Goal: Task Accomplishment & Management: Manage account settings

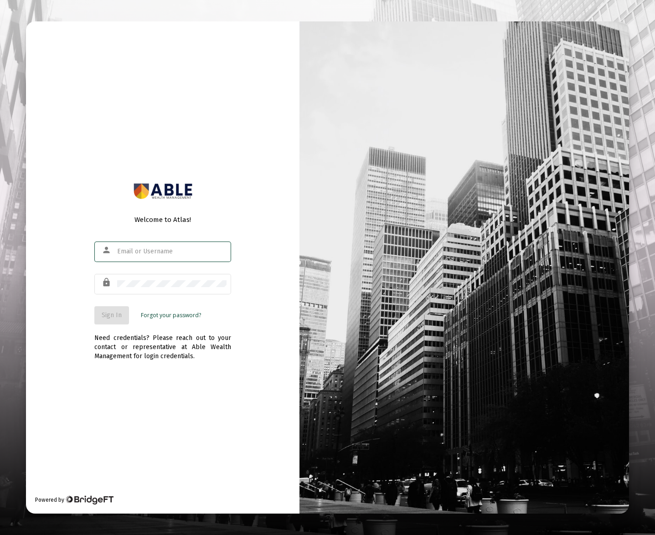
type input "[PERSON_NAME][EMAIL_ADDRESS][DOMAIN_NAME]"
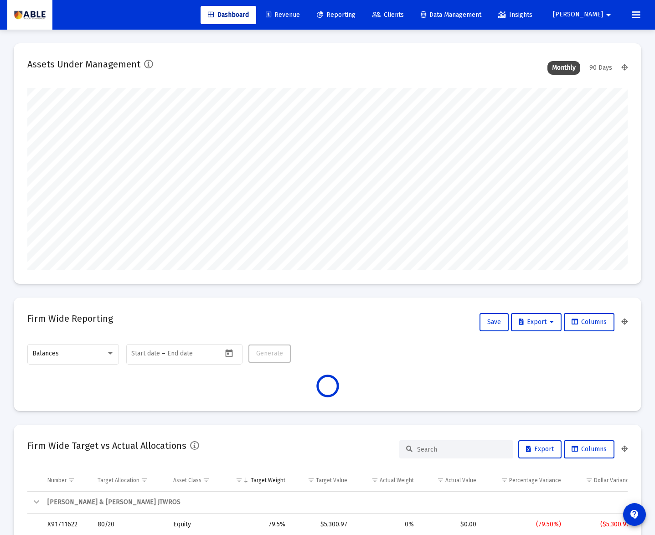
scroll to position [182, 323]
type input "[DATE]"
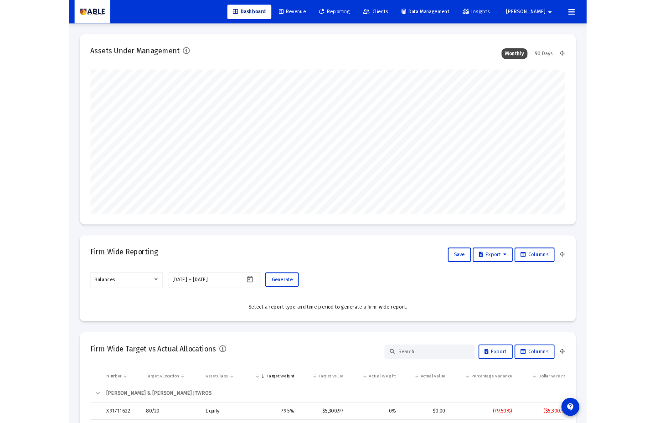
scroll to position [182, 280]
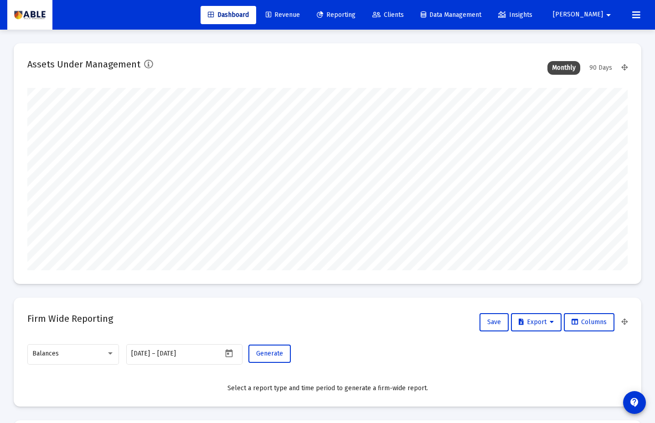
click at [404, 11] on span "Clients" at bounding box center [388, 15] width 31 height 8
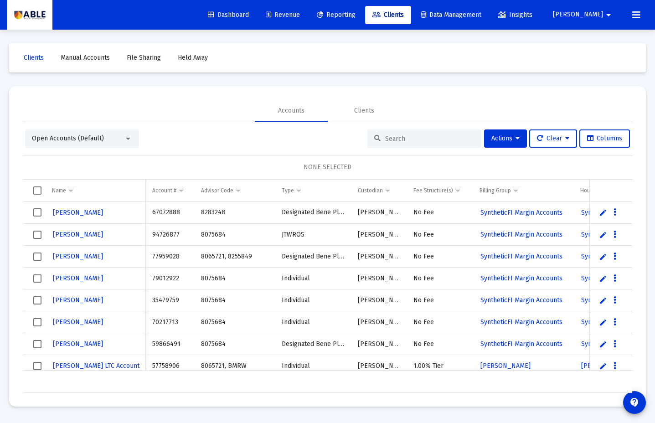
click at [419, 140] on input at bounding box center [429, 139] width 89 height 8
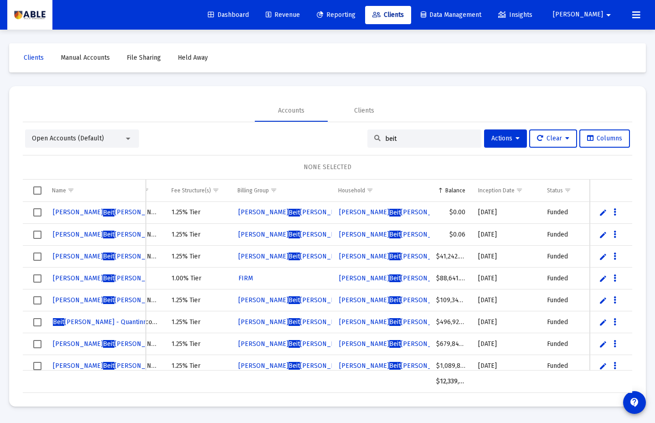
scroll to position [0, 236]
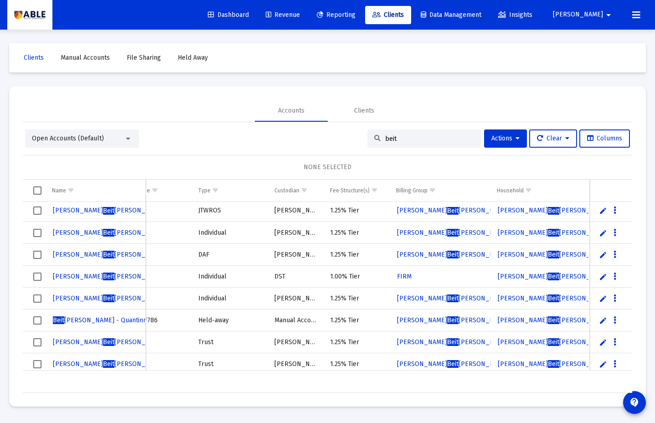
type input "beit"
click at [104, 210] on span "[PERSON_NAME] [PERSON_NAME] QUANTINNO" at bounding box center [128, 211] width 150 height 8
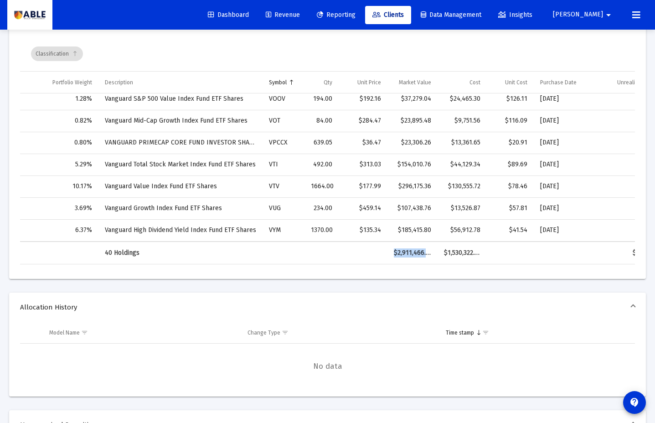
drag, startPoint x: 390, startPoint y: 252, endPoint x: 434, endPoint y: 255, distance: 43.4
click at [434, 255] on td "$2,911,466.05" at bounding box center [413, 253] width 50 height 22
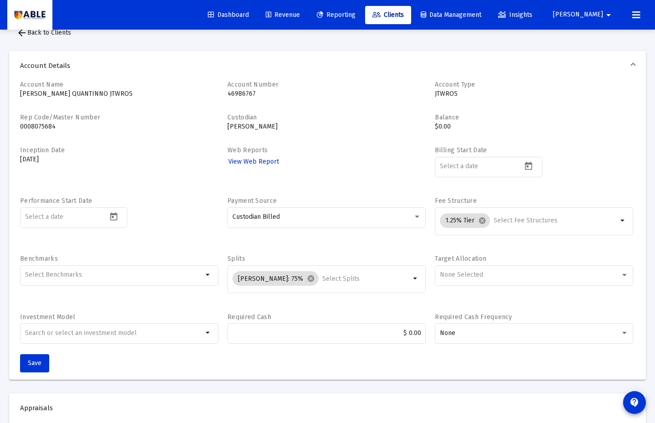
click at [444, 121] on label "Balance" at bounding box center [447, 118] width 24 height 8
click at [446, 124] on p "$0.00" at bounding box center [534, 126] width 198 height 9
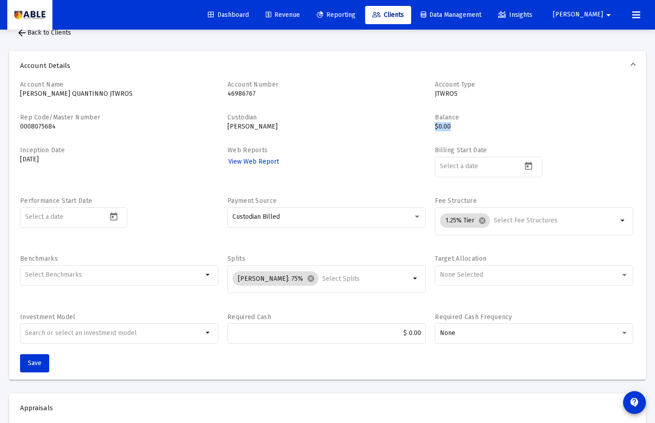
click at [446, 124] on p "$0.00" at bounding box center [534, 126] width 198 height 9
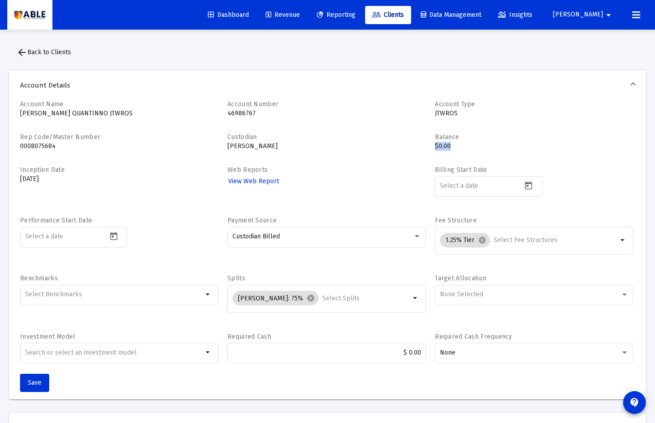
click at [605, 15] on mat-icon "arrow_drop_down" at bounding box center [608, 15] width 11 height 18
click at [513, 53] on div at bounding box center [327, 211] width 655 height 423
click at [300, 14] on span "Revenue" at bounding box center [283, 15] width 34 height 8
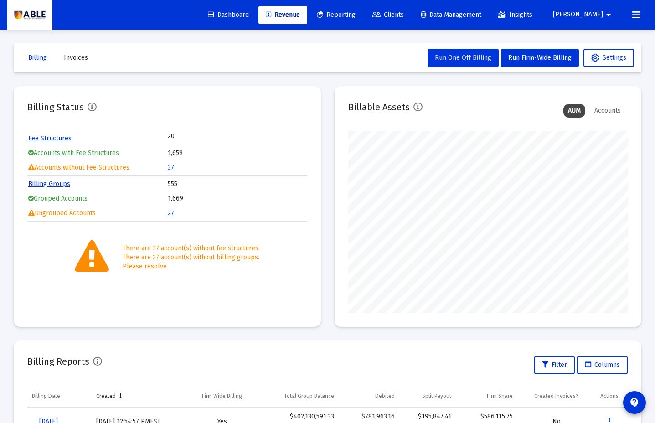
click at [469, 59] on span "Run One Off Billing" at bounding box center [463, 58] width 57 height 8
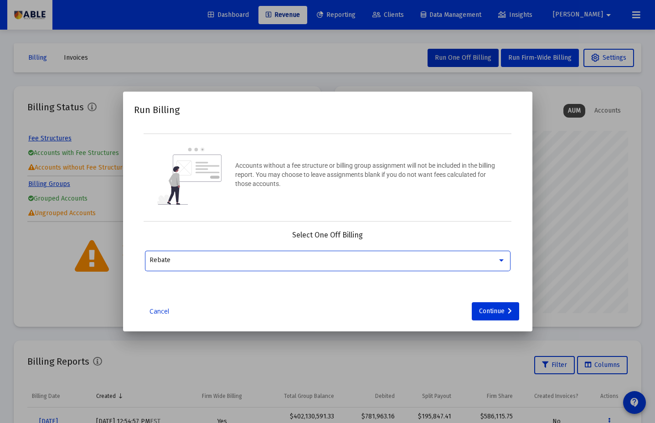
click at [280, 253] on div "Rebate" at bounding box center [328, 260] width 356 height 22
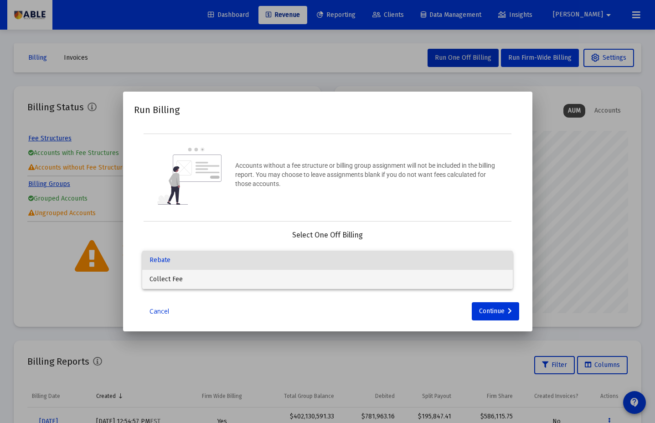
click at [274, 280] on span "Collect Fee" at bounding box center [328, 279] width 356 height 19
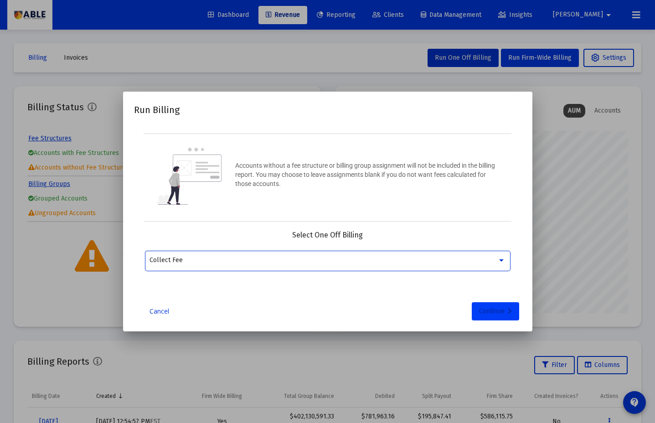
click at [508, 312] on icon at bounding box center [510, 311] width 4 height 6
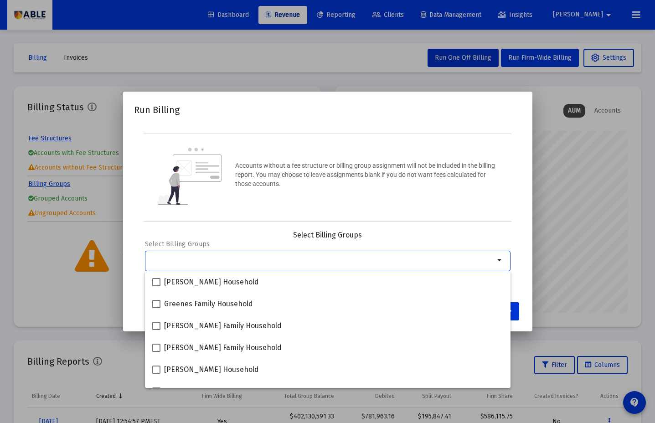
click at [207, 258] on input "Selection" at bounding box center [322, 260] width 345 height 7
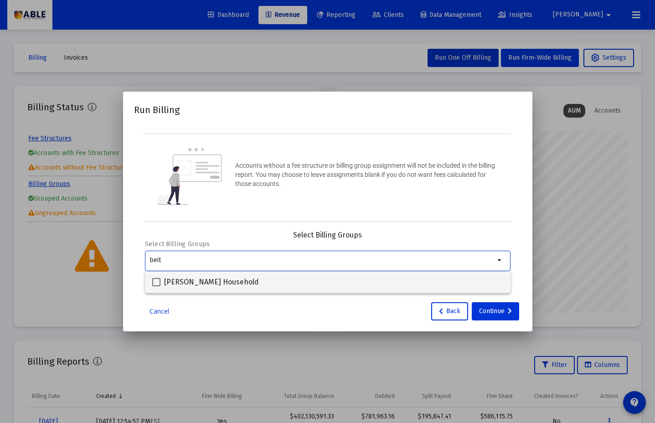
type input "beit"
click at [205, 283] on span "[PERSON_NAME] Household" at bounding box center [211, 282] width 95 height 11
click at [156, 286] on input "[PERSON_NAME] Household" at bounding box center [156, 286] width 0 height 0
checkbox input "true"
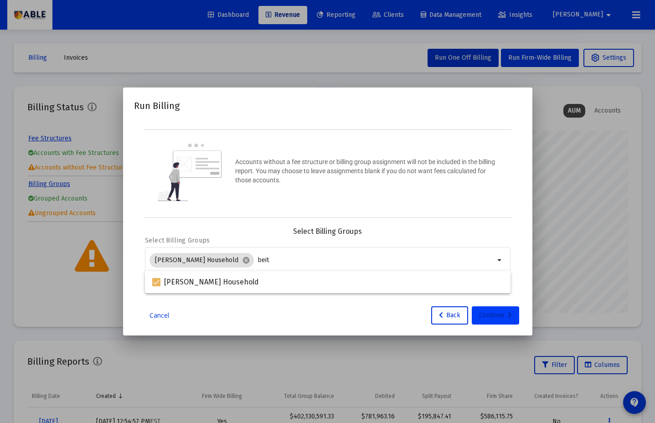
click at [506, 315] on div "Continue" at bounding box center [495, 315] width 33 height 18
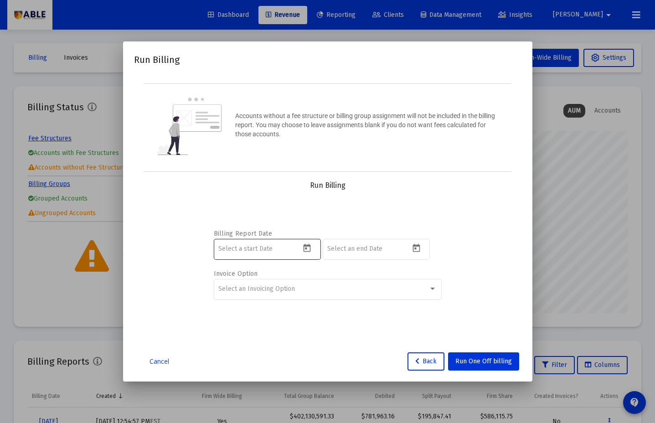
click at [308, 248] on icon "Open calendar" at bounding box center [307, 249] width 10 height 10
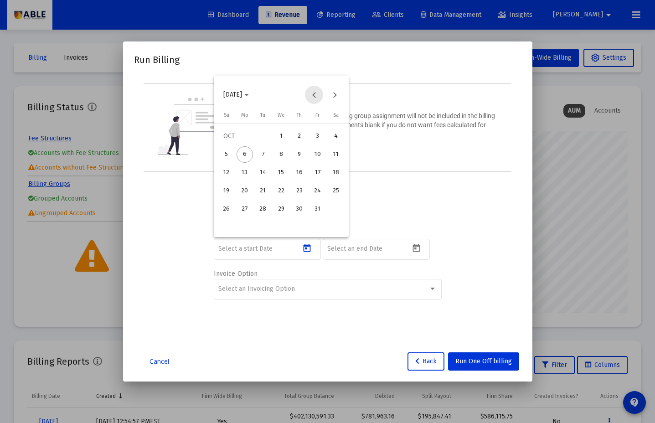
click at [320, 90] on button "Previous month" at bounding box center [314, 95] width 18 height 18
click at [318, 91] on button "Previous month" at bounding box center [314, 95] width 18 height 18
drag, startPoint x: 262, startPoint y: 156, endPoint x: 304, endPoint y: 173, distance: 45.6
click at [262, 156] on div "1" at bounding box center [263, 154] width 16 height 16
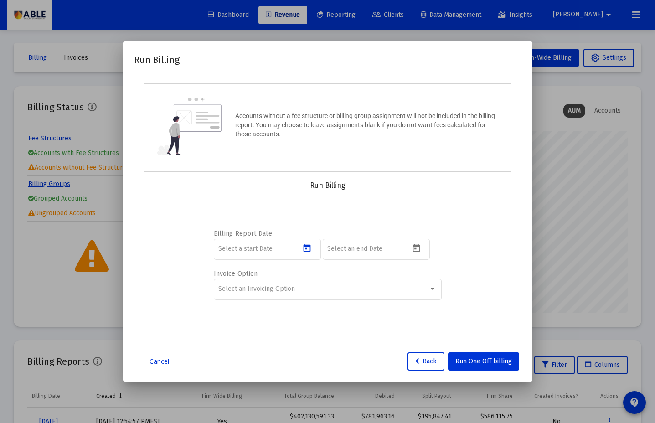
type input "[DATE]"
click at [418, 250] on icon "Open calendar" at bounding box center [417, 249] width 10 height 10
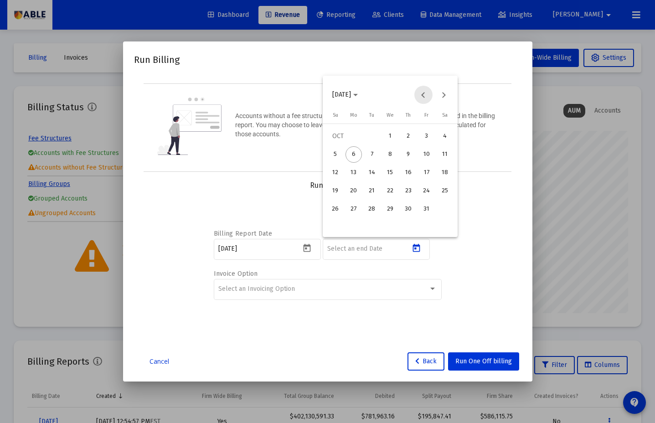
drag, startPoint x: 423, startPoint y: 91, endPoint x: 423, endPoint y: 100, distance: 9.1
click at [423, 92] on button "Previous month" at bounding box center [424, 95] width 18 height 18
click at [372, 227] on div "30" at bounding box center [372, 227] width 16 height 16
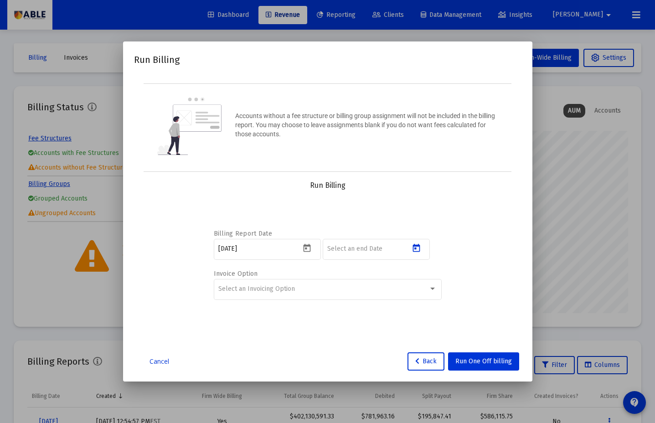
type input "[DATE]"
click at [479, 362] on span "Run One Off billing" at bounding box center [484, 362] width 57 height 8
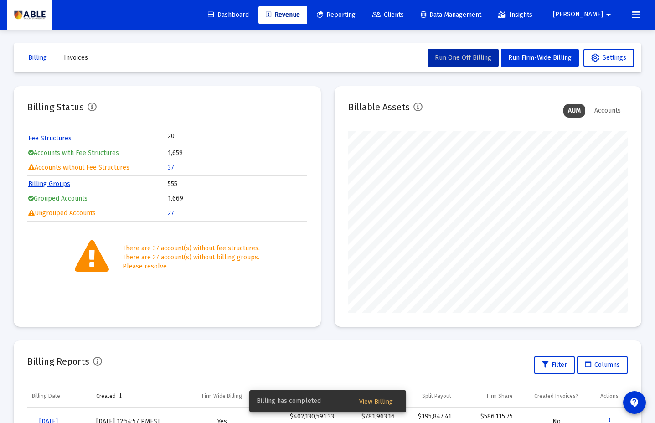
click at [383, 400] on span "View Billing" at bounding box center [376, 402] width 34 height 8
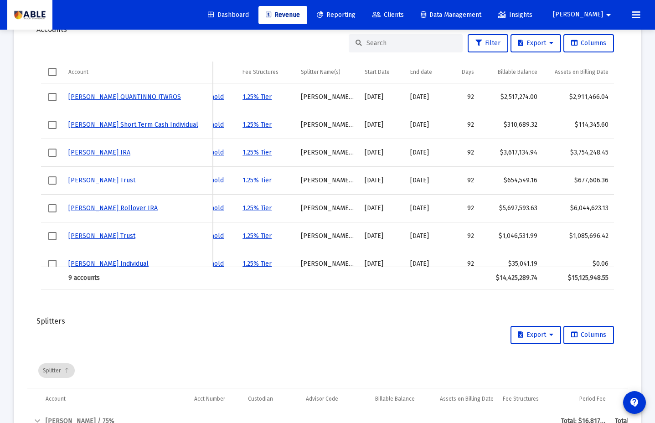
scroll to position [0, 306]
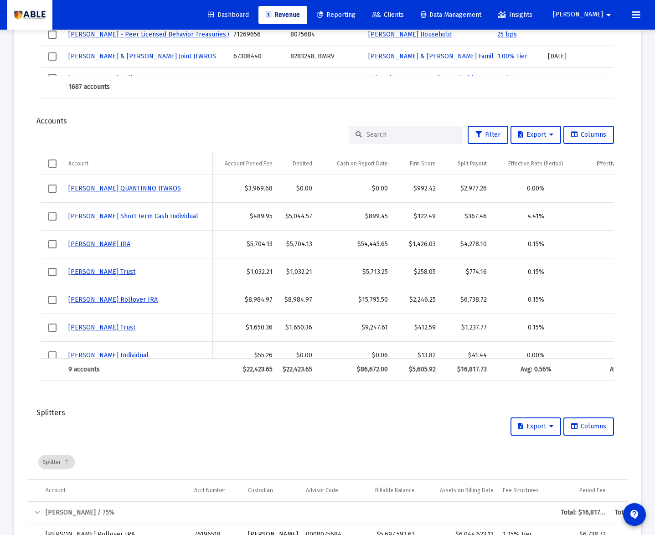
click at [404, 14] on span "Clients" at bounding box center [388, 15] width 31 height 8
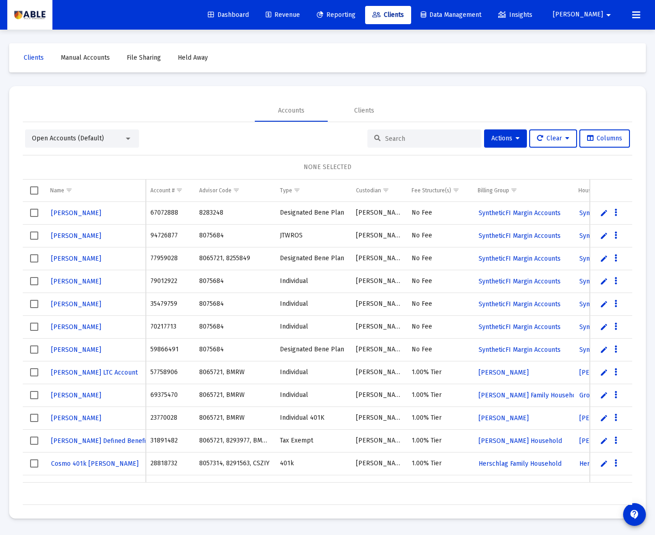
click at [397, 140] on input at bounding box center [429, 139] width 89 height 8
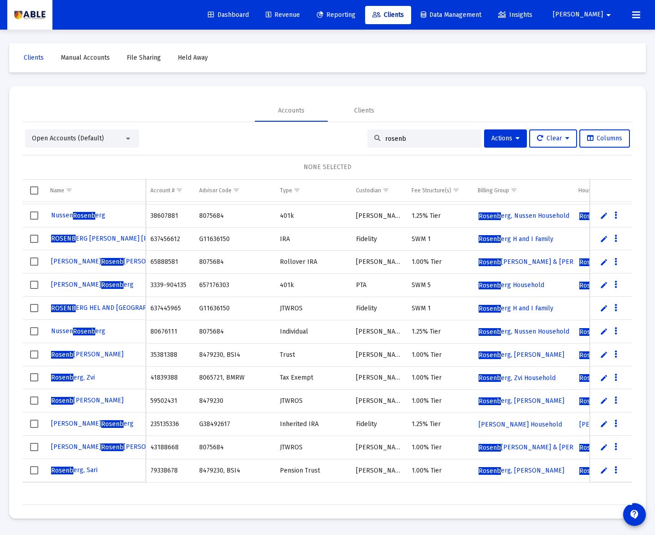
type input "rosenb"
click at [517, 332] on span "Rosenb erg, Nussen Household" at bounding box center [524, 332] width 91 height 8
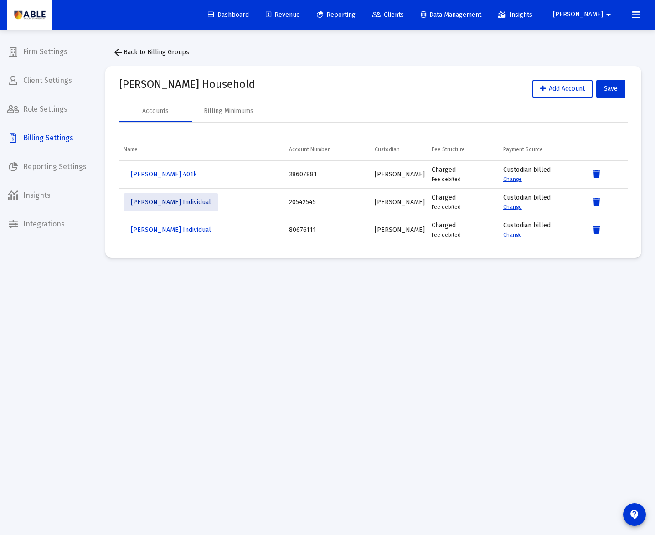
click at [189, 204] on span "[PERSON_NAME] Individual" at bounding box center [171, 202] width 80 height 8
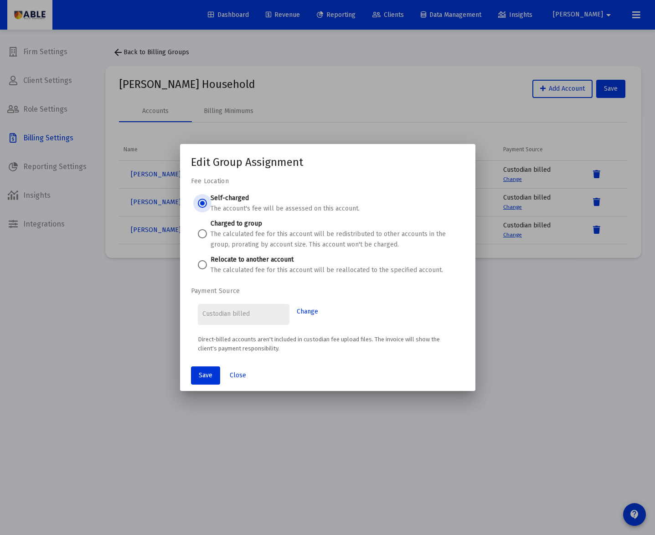
click at [204, 266] on span at bounding box center [202, 264] width 9 height 9
click at [204, 266] on input "Relocate to another account The calculated fee for this account will be realloc…" at bounding box center [202, 264] width 9 height 9
radio input "true"
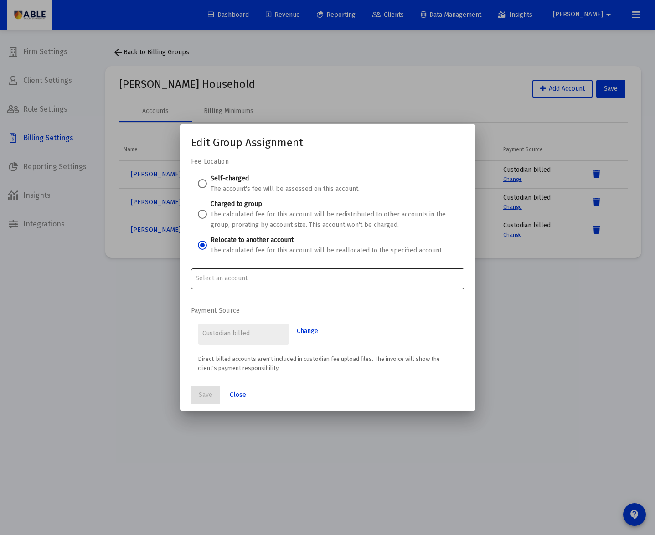
click at [230, 281] on input "Account Options" at bounding box center [328, 278] width 264 height 7
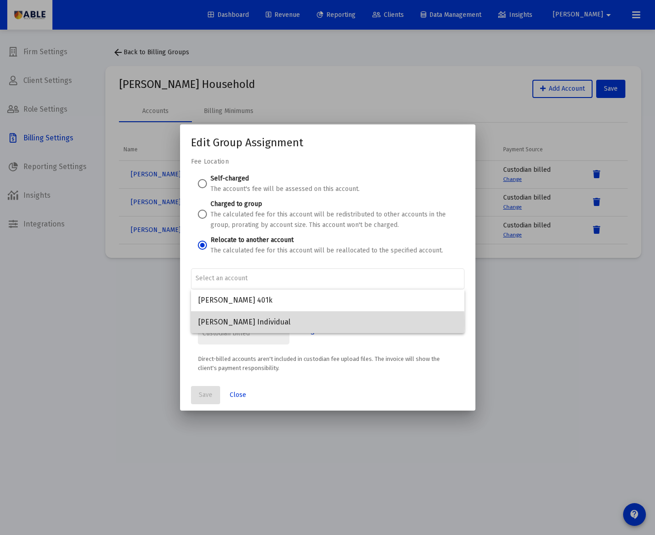
click at [274, 323] on span "[PERSON_NAME] Individual" at bounding box center [327, 322] width 259 height 22
type input "[PERSON_NAME] Individual"
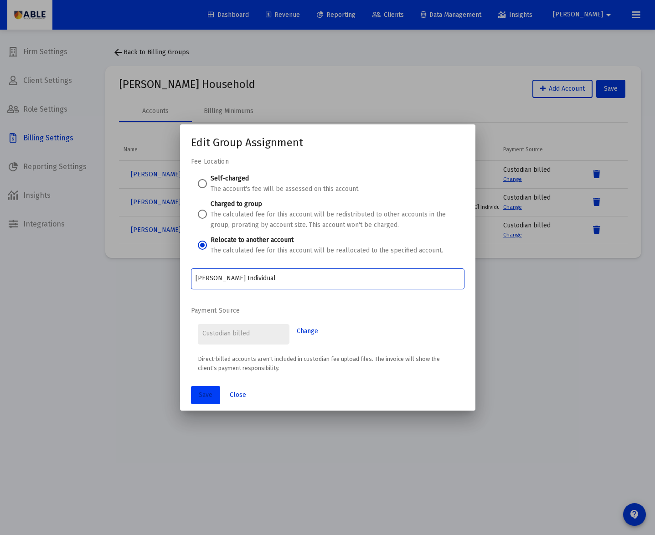
click at [210, 394] on span "Save" at bounding box center [206, 395] width 14 height 8
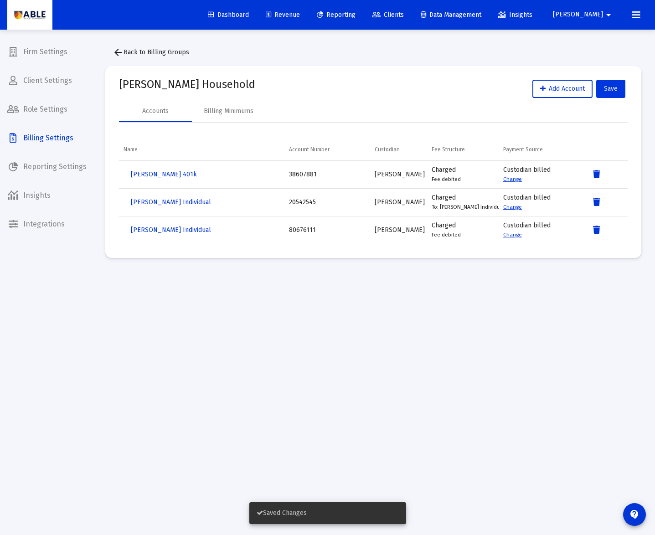
click at [609, 90] on span "Save" at bounding box center [611, 89] width 14 height 8
click at [614, 110] on div "Accounts Billing Minimums" at bounding box center [373, 111] width 509 height 22
click at [612, 93] on button "Save" at bounding box center [610, 89] width 29 height 18
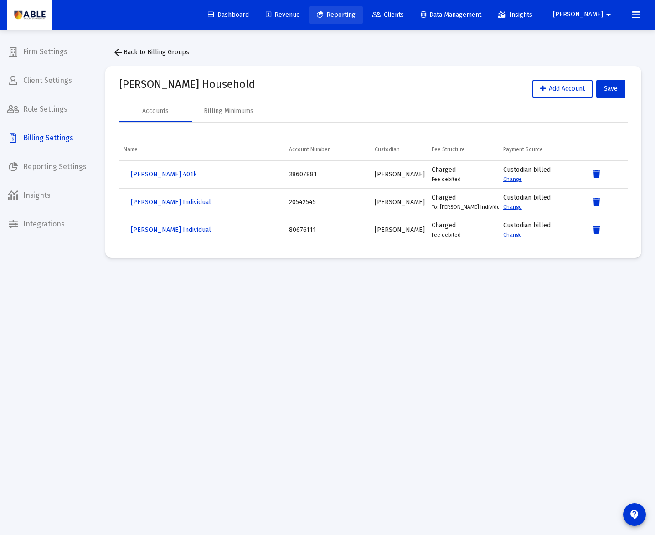
click at [356, 17] on span "Reporting" at bounding box center [336, 15] width 39 height 8
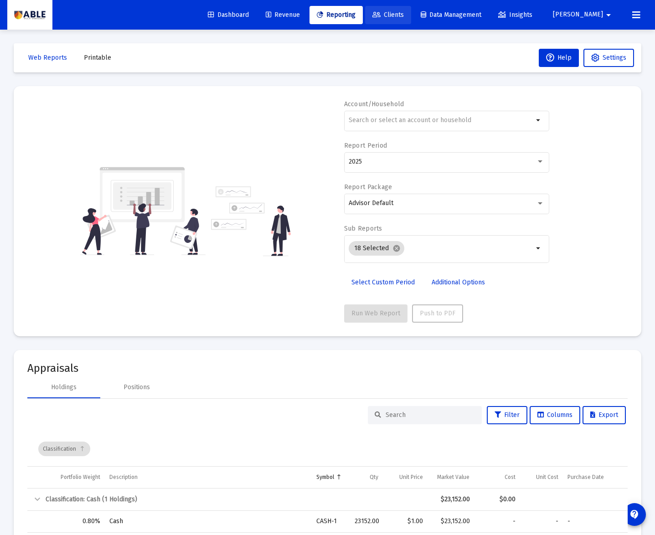
click at [404, 16] on span "Clients" at bounding box center [388, 15] width 31 height 8
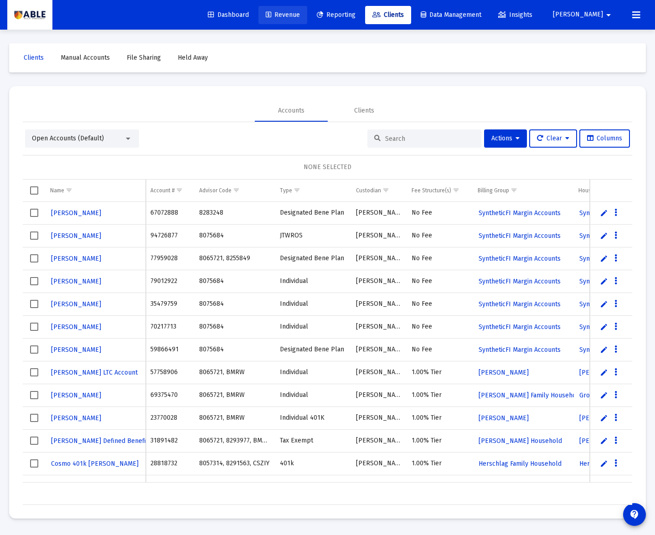
click at [300, 16] on span "Revenue" at bounding box center [283, 15] width 34 height 8
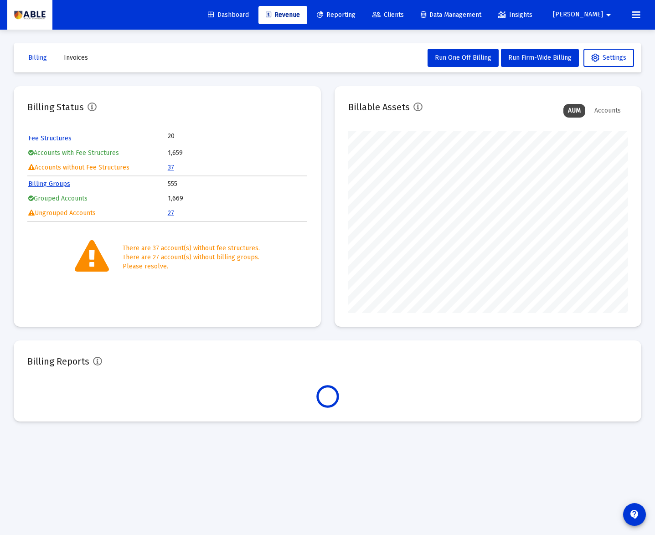
scroll to position [182, 280]
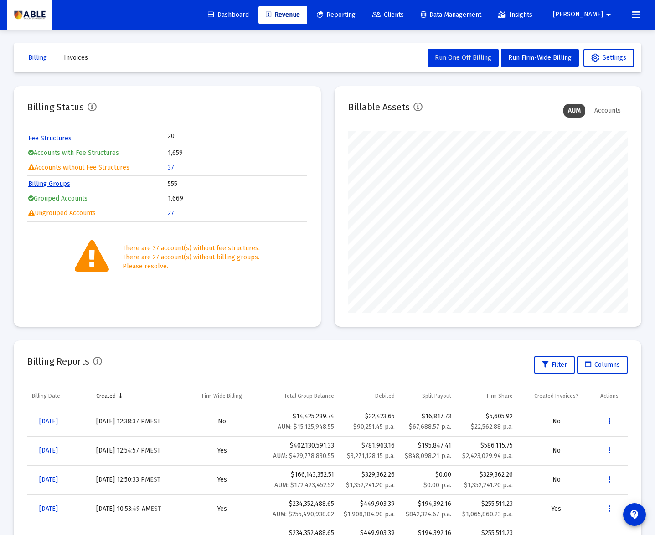
click at [464, 57] on span "Run One Off Billing" at bounding box center [463, 58] width 57 height 8
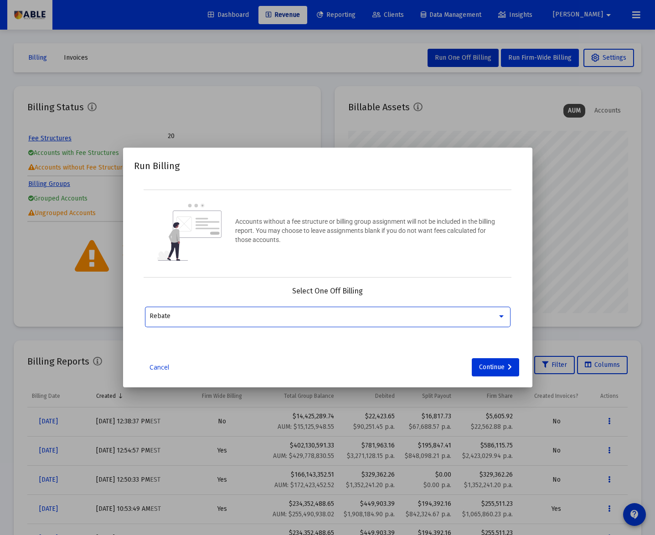
click at [320, 319] on div "Rebate" at bounding box center [324, 316] width 348 height 7
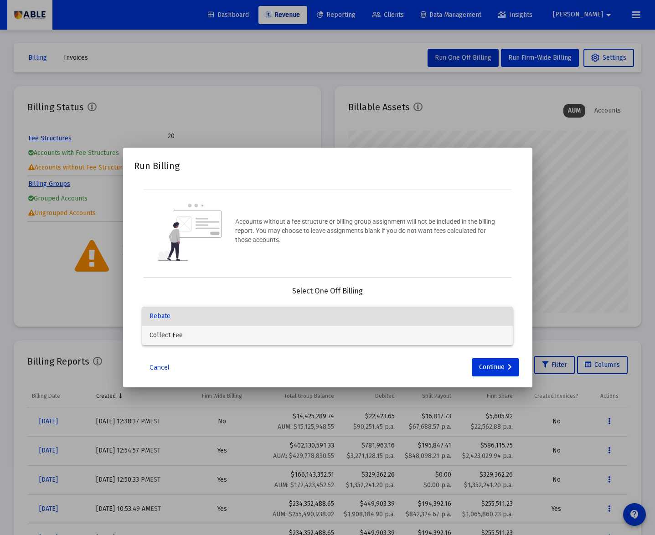
click at [314, 337] on span "Collect Fee" at bounding box center [328, 335] width 356 height 19
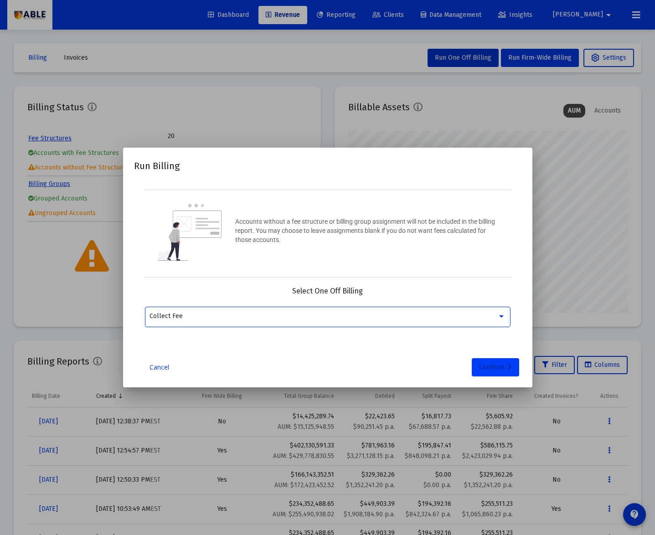
click at [490, 369] on div "Continue" at bounding box center [495, 367] width 33 height 18
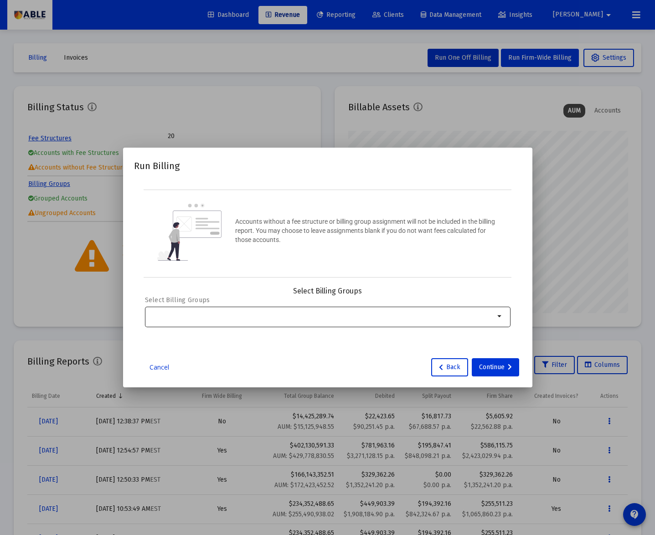
click at [306, 313] on div "Selection" at bounding box center [322, 316] width 349 height 11
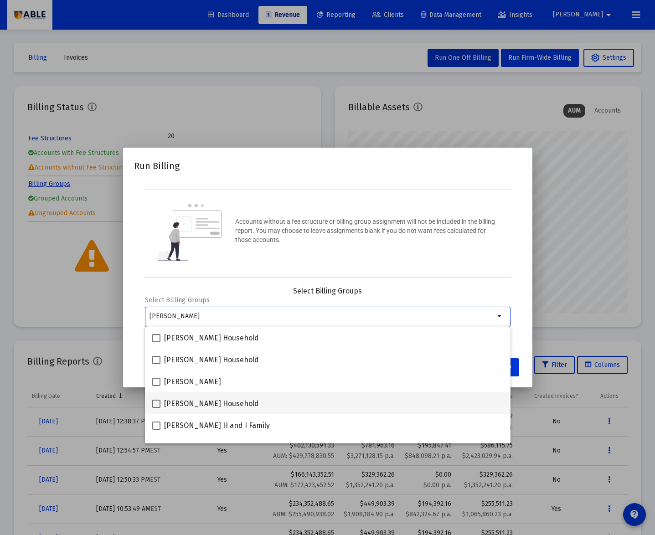
type input "[PERSON_NAME]"
click at [268, 407] on div "[PERSON_NAME] Household" at bounding box center [327, 404] width 351 height 22
checkbox input "true"
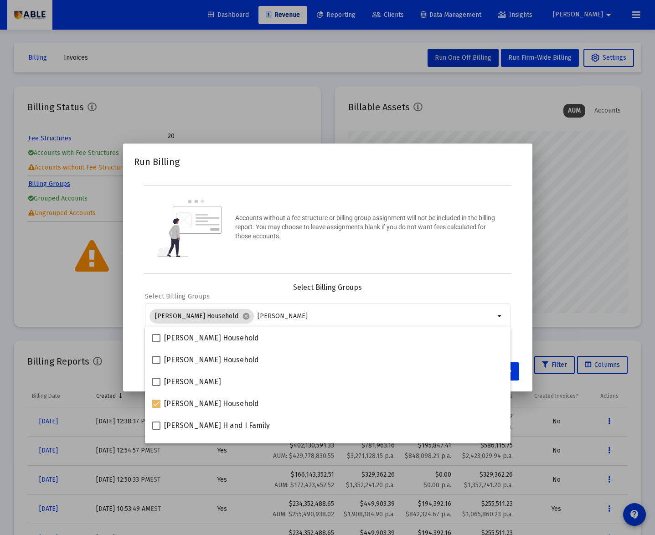
click at [449, 282] on div "Run Billing Accounts without a fee structure or billing group assignment will n…" at bounding box center [328, 268] width 388 height 226
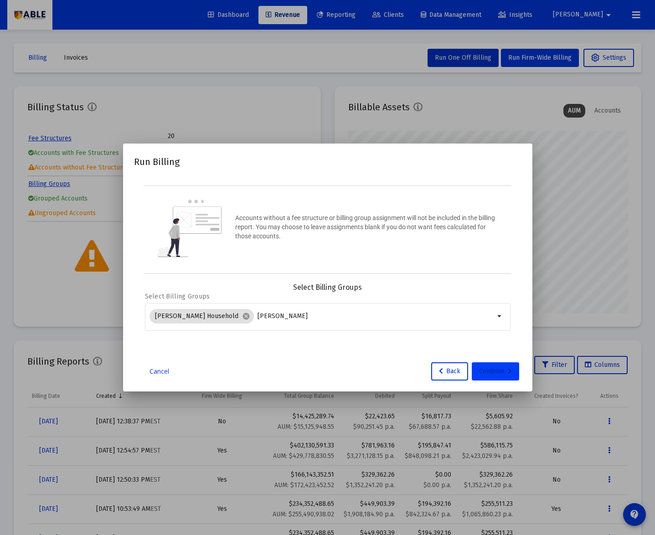
click at [503, 369] on div "Continue" at bounding box center [495, 372] width 33 height 18
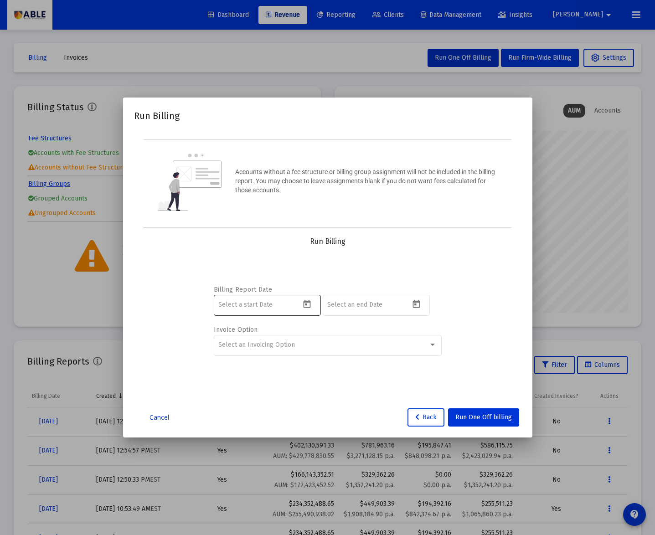
click at [266, 306] on input at bounding box center [259, 304] width 82 height 7
click at [315, 306] on mat-datepicker-toggle at bounding box center [309, 307] width 16 height 8
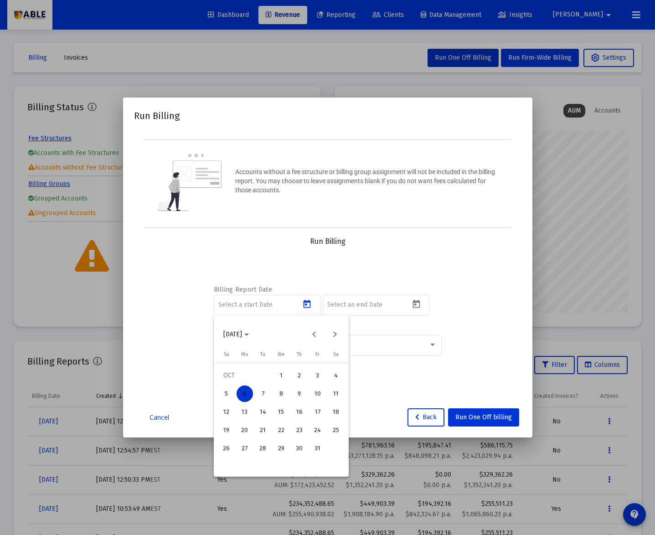
click at [303, 306] on div at bounding box center [327, 267] width 655 height 535
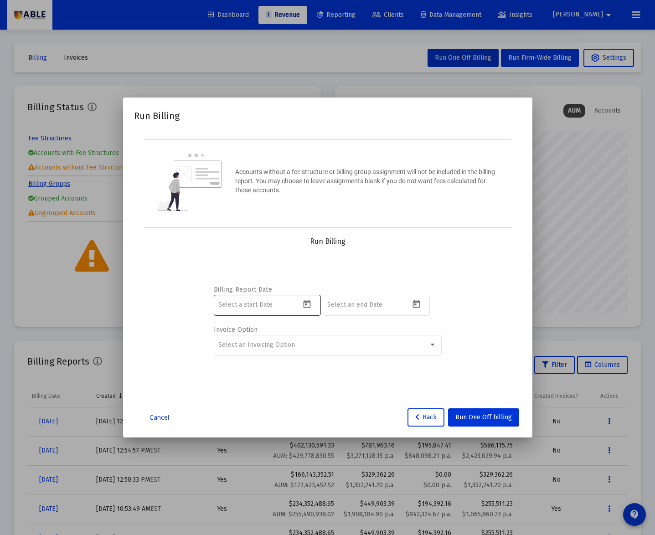
click at [310, 306] on icon "Open calendar" at bounding box center [307, 305] width 10 height 10
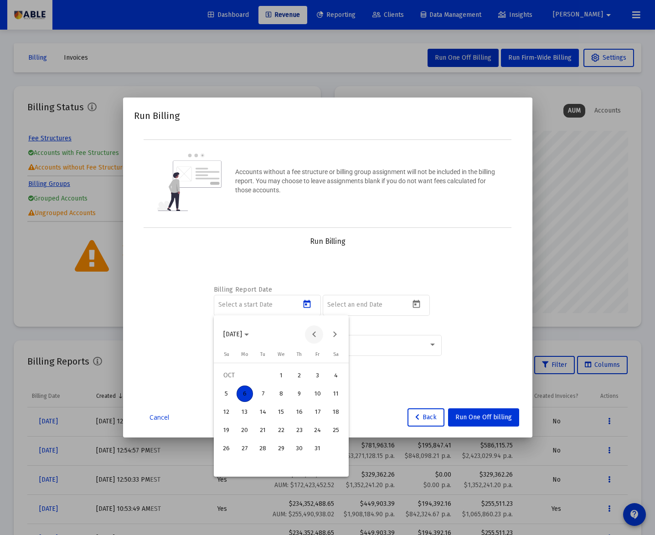
click at [314, 333] on button "Previous month" at bounding box center [314, 335] width 18 height 18
drag, startPoint x: 267, startPoint y: 390, endPoint x: 321, endPoint y: 361, distance: 61.0
click at [270, 389] on div "1" at bounding box center [263, 394] width 16 height 16
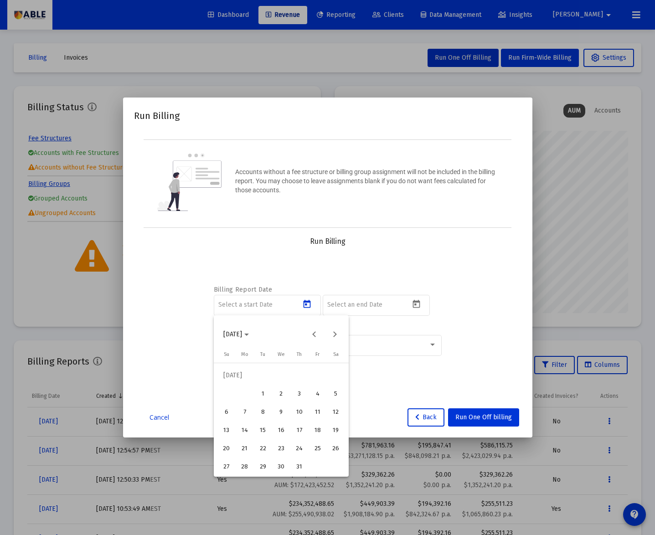
type input "[DATE]"
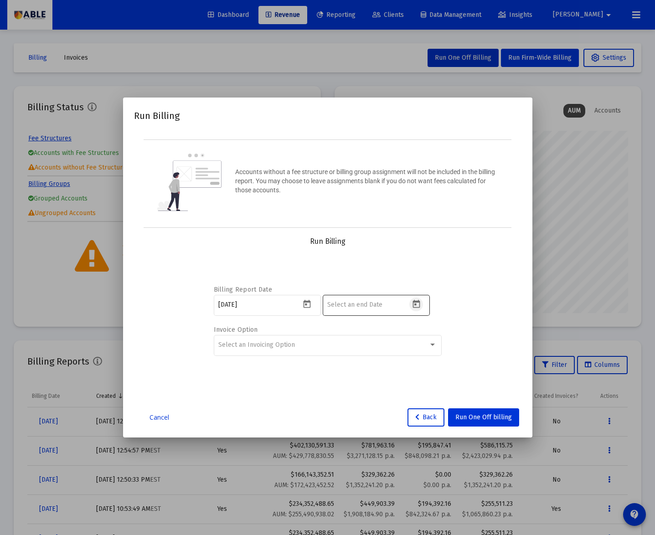
click at [419, 304] on icon "Open calendar" at bounding box center [416, 304] width 7 height 8
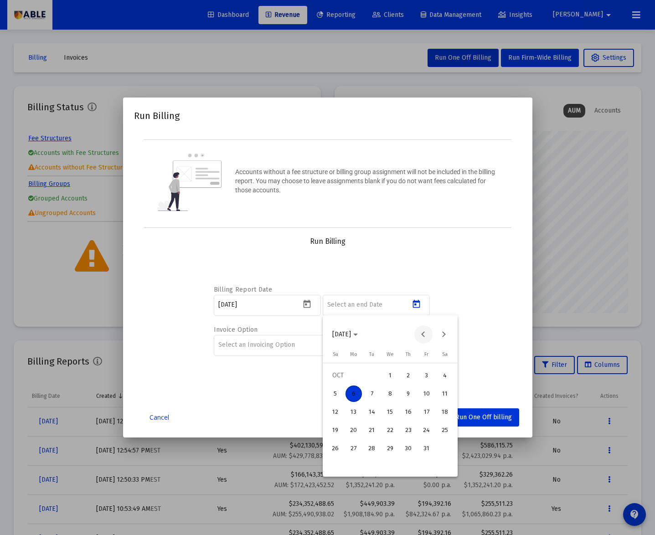
click at [418, 335] on button "Previous month" at bounding box center [424, 335] width 18 height 18
click at [375, 464] on div "30" at bounding box center [372, 467] width 16 height 16
type input "[DATE]"
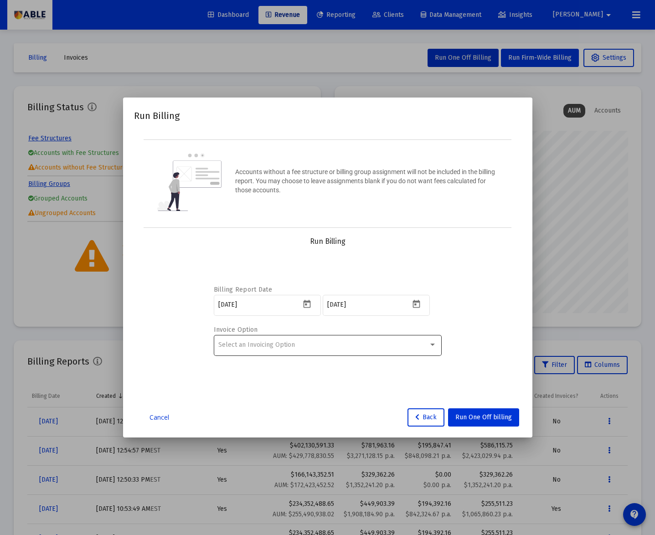
drag, startPoint x: 314, startPoint y: 332, endPoint x: 316, endPoint y: 340, distance: 8.4
click at [314, 332] on label "Invoice Option" at bounding box center [325, 330] width 223 height 8
click at [316, 345] on div "Select an Invoicing Option" at bounding box center [323, 345] width 210 height 7
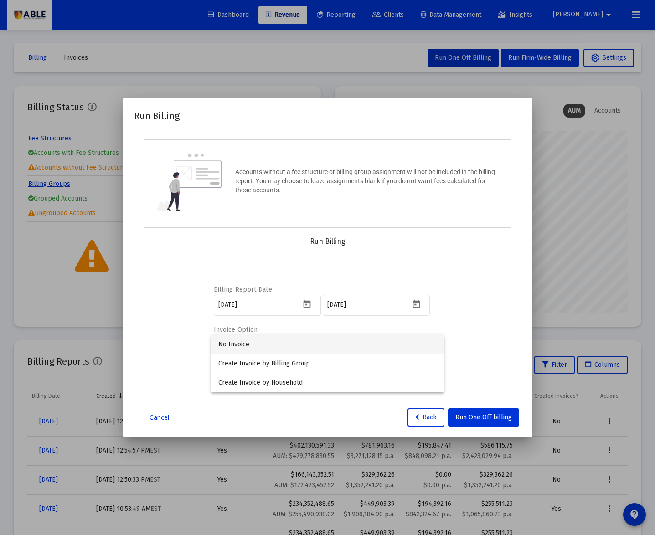
drag, startPoint x: 306, startPoint y: 340, endPoint x: 311, endPoint y: 342, distance: 5.5
click at [306, 340] on span "No Invoice" at bounding box center [327, 344] width 218 height 19
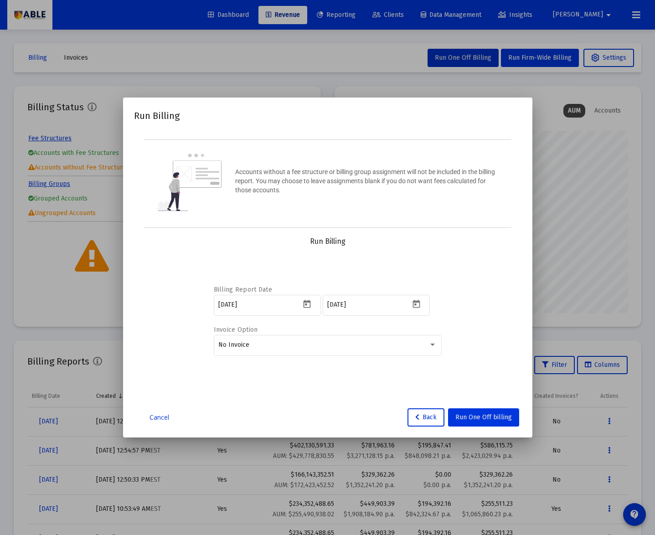
click at [484, 421] on button "Run One Off billing" at bounding box center [483, 418] width 71 height 18
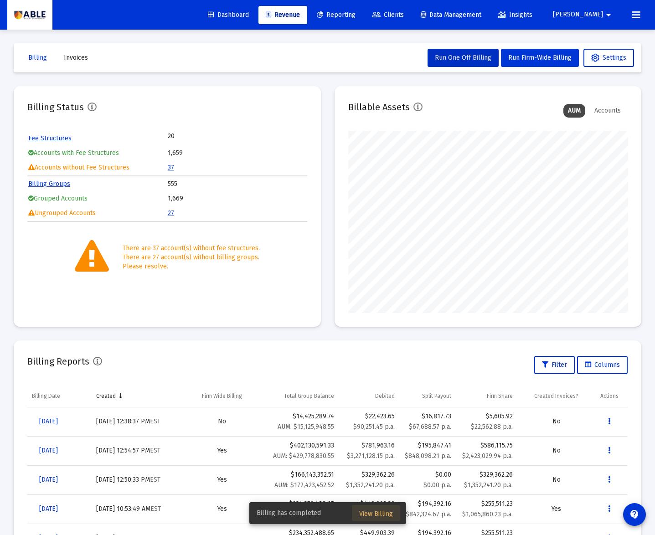
click at [377, 514] on span "View Billing" at bounding box center [376, 514] width 34 height 8
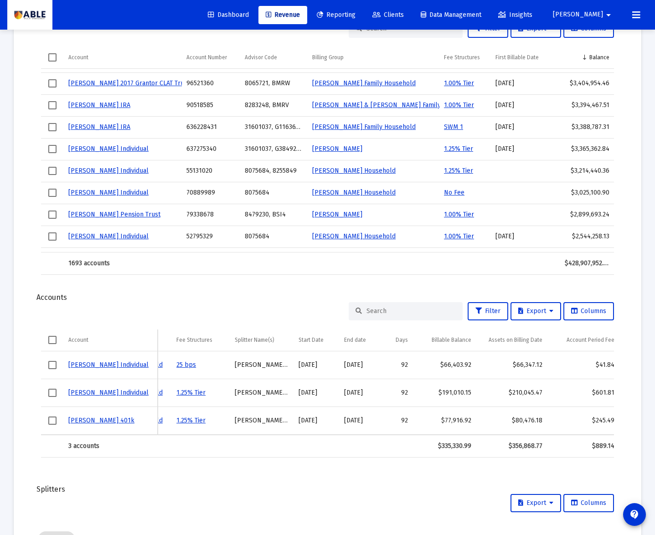
scroll to position [0, 295]
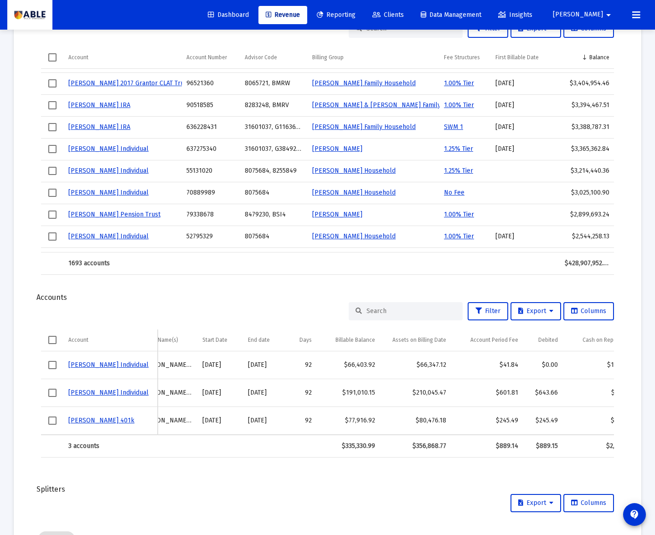
click at [342, 286] on mat-card "Report Created: [DATE] Billing Snapshot Date: [DATE] Fees Total Debited Fee $88…" at bounding box center [328, 148] width 628 height 1064
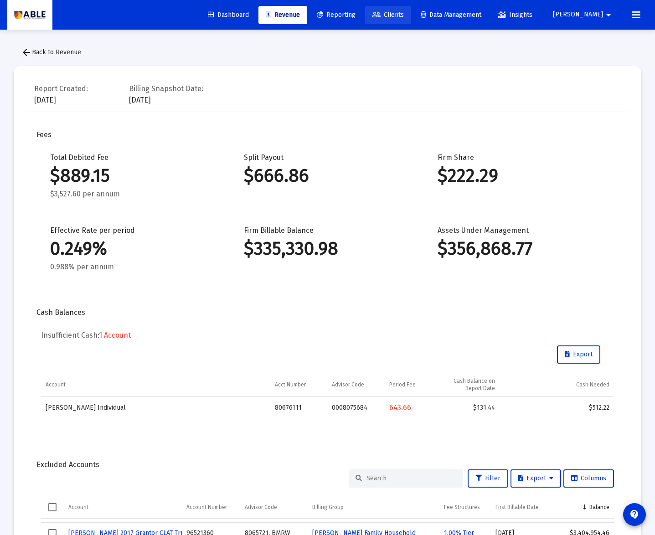
click at [404, 17] on span "Clients" at bounding box center [388, 15] width 31 height 8
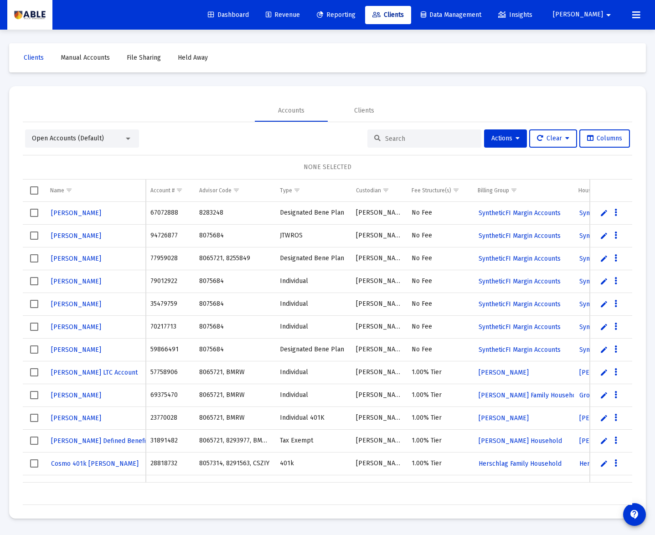
click at [400, 139] on input at bounding box center [429, 139] width 89 height 8
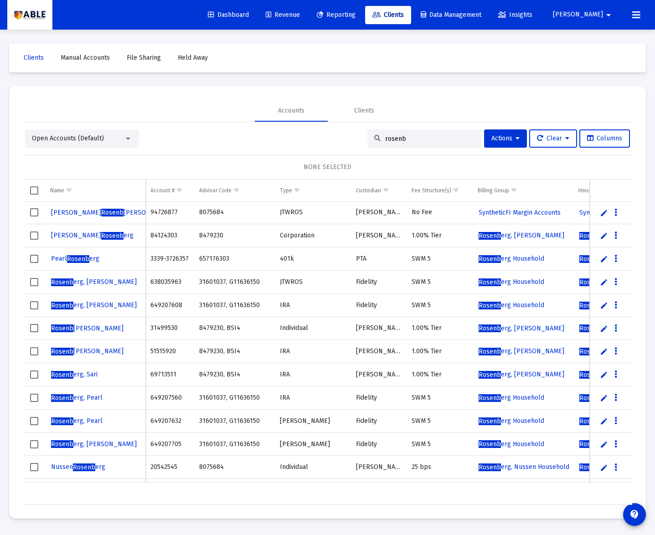
type input "rosenb"
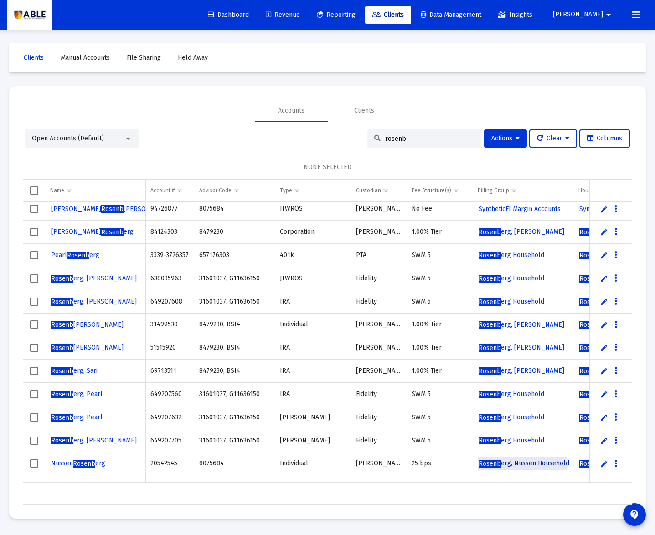
click at [520, 466] on span "Rosenb erg, Nussen Household" at bounding box center [524, 464] width 91 height 8
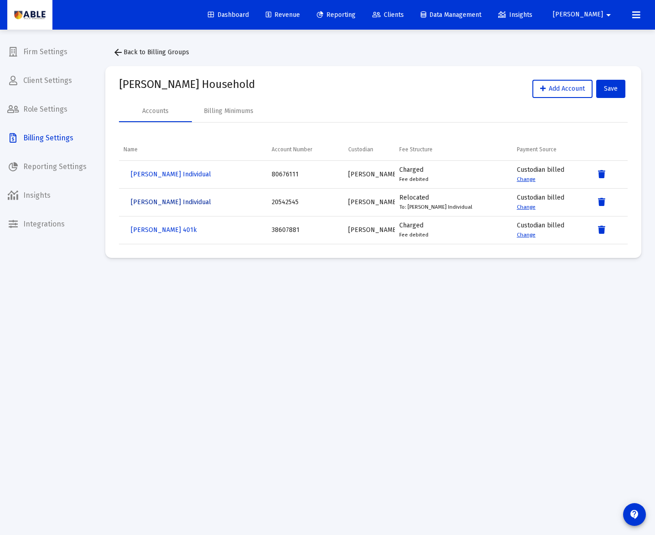
click at [179, 202] on span "[PERSON_NAME] Individual" at bounding box center [171, 202] width 80 height 8
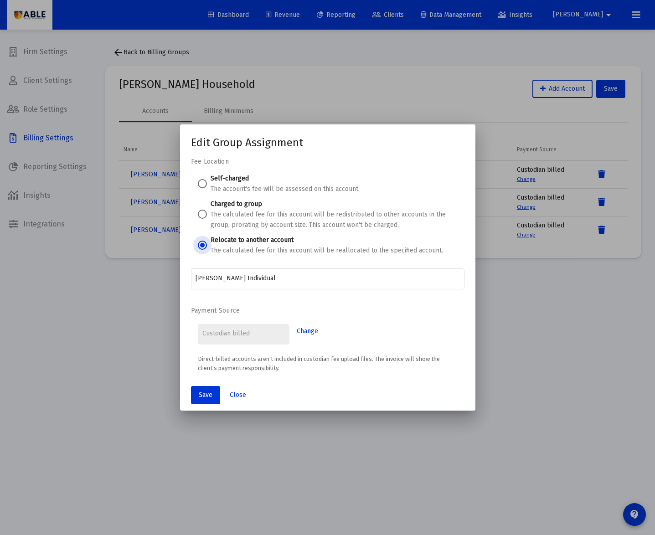
click at [217, 178] on label "Self-charged" at bounding box center [230, 179] width 38 height 8
click at [203, 185] on span at bounding box center [202, 183] width 9 height 9
click at [203, 185] on input "Self-charged The account's fee will be assessed on this account." at bounding box center [202, 183] width 9 height 9
radio input "true"
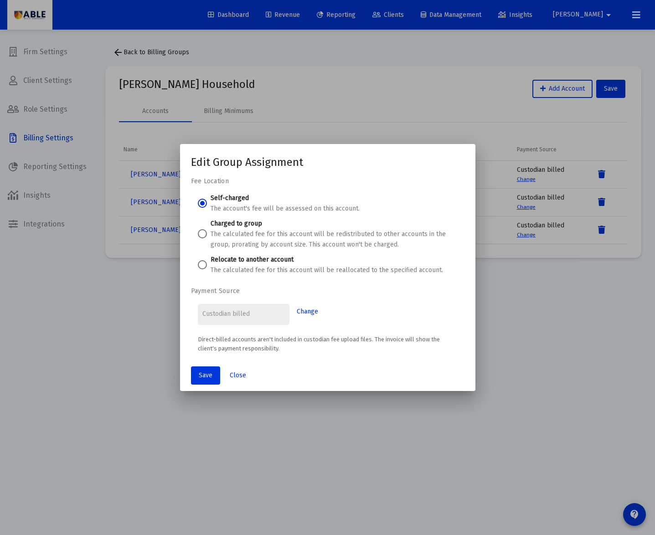
click at [209, 373] on span "Save" at bounding box center [206, 376] width 14 height 8
